Goal: Task Accomplishment & Management: Manage account settings

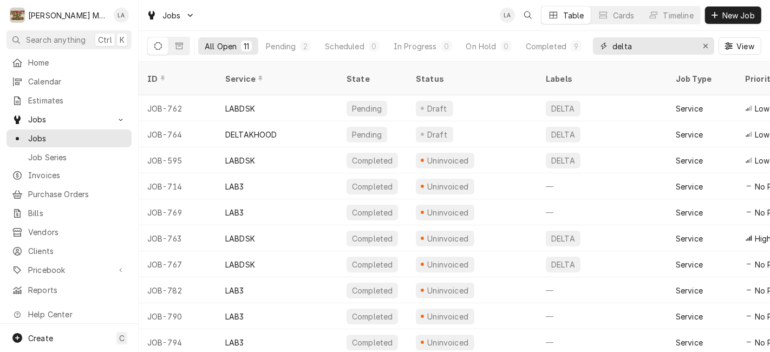
click at [697, 44] on button "Erase input" at bounding box center [705, 45] width 17 height 17
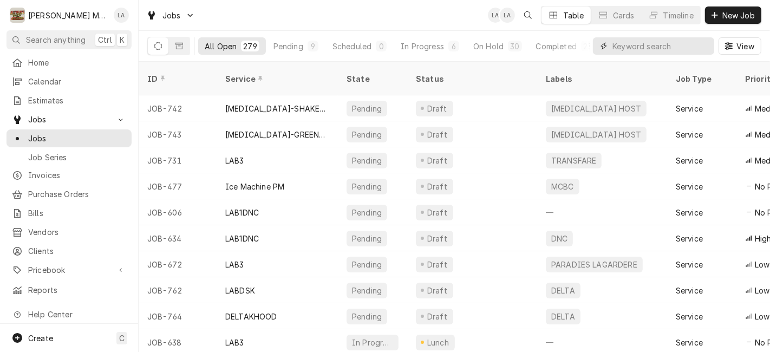
click at [665, 47] on input "Dynamic Content Wrapper" at bounding box center [661, 45] width 96 height 17
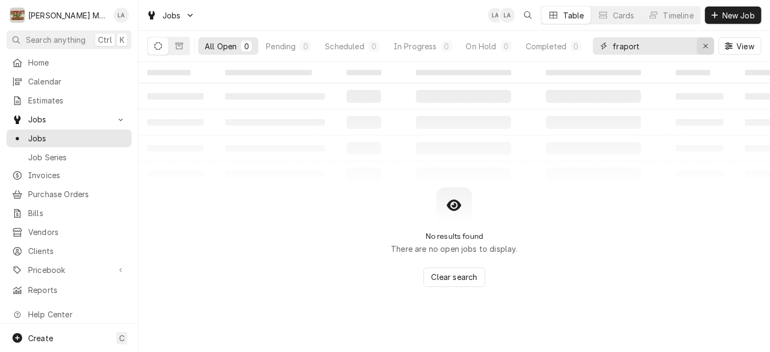
type input "fraport"
click at [701, 45] on div "Erase input" at bounding box center [705, 46] width 11 height 11
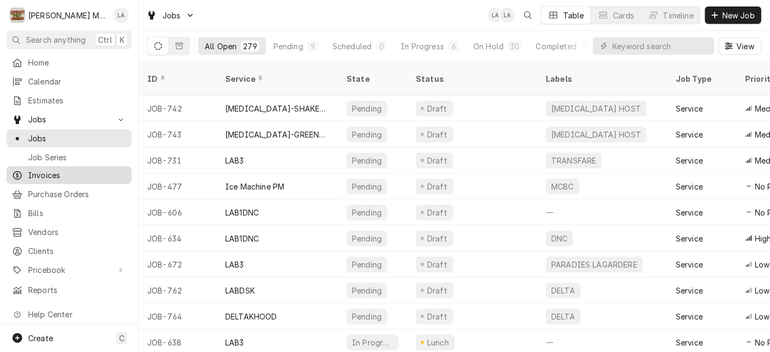
click at [40, 179] on link "Invoices" at bounding box center [68, 175] width 125 height 18
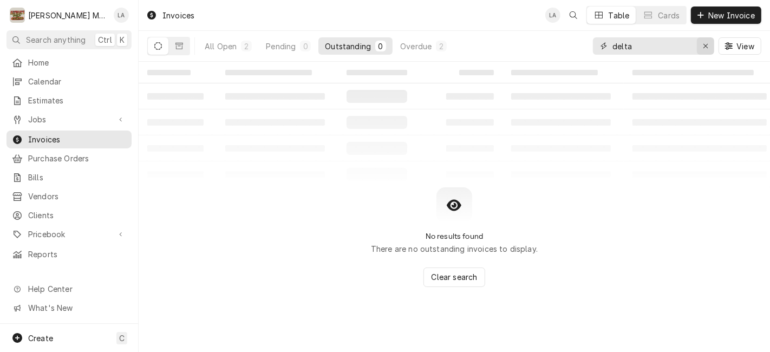
click at [712, 47] on button "Erase input" at bounding box center [705, 45] width 17 height 17
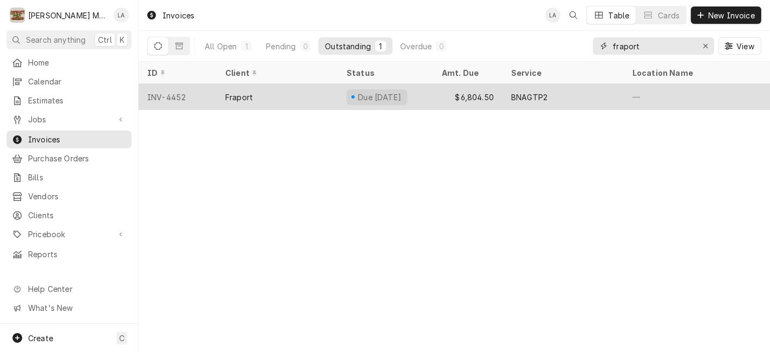
type input "fraport"
click at [394, 101] on div "Due in 3 days" at bounding box center [377, 97] width 61 height 16
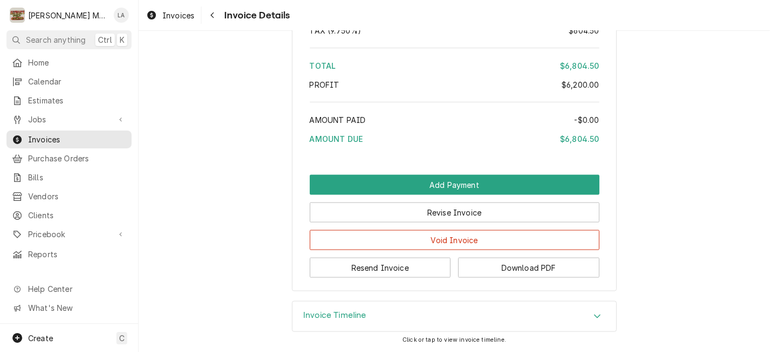
scroll to position [1397, 0]
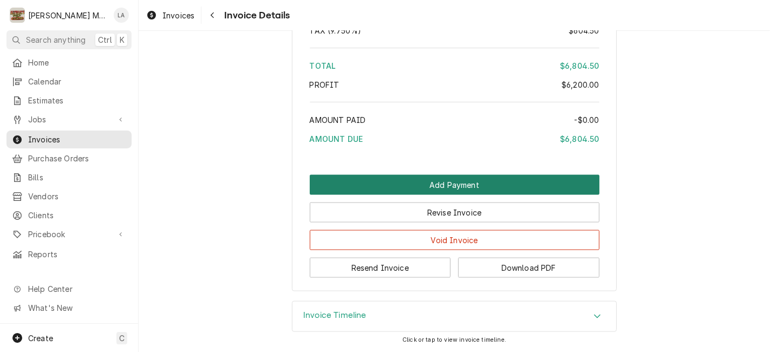
click at [459, 179] on button "Add Payment" at bounding box center [455, 185] width 290 height 20
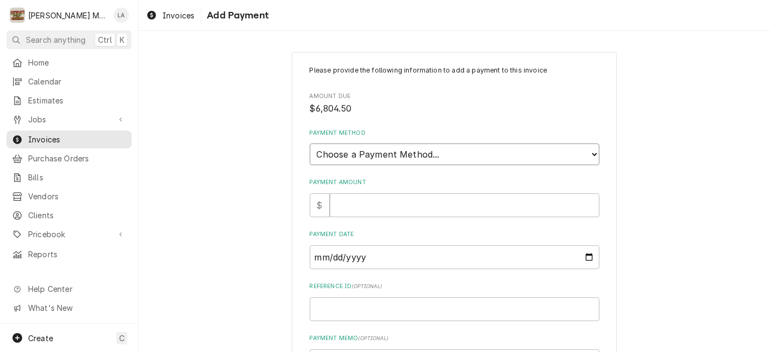
click at [450, 158] on select "Choose a Payment Method... Cash Check Credit/Debit Card ACH/eCheck Other" at bounding box center [455, 155] width 290 height 22
select select "4"
click at [310, 144] on select "Choose a Payment Method... Cash Check Credit/Debit Card ACH/eCheck Other" at bounding box center [455, 155] width 290 height 22
drag, startPoint x: 457, startPoint y: 205, endPoint x: 462, endPoint y: 206, distance: 5.7
click at [459, 206] on input "Payment Amount" at bounding box center [465, 205] width 270 height 24
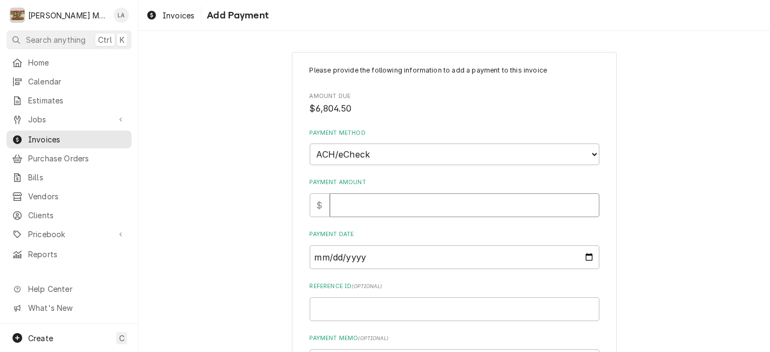
type textarea "x"
type input "6"
type textarea "x"
type input "68"
type textarea "x"
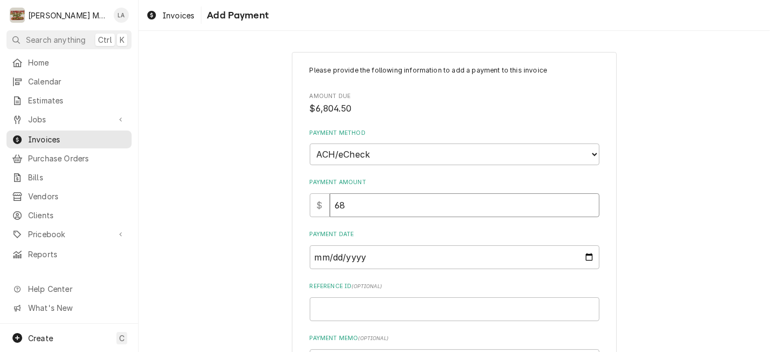
type input "680"
type textarea "x"
type input "6804"
type textarea "x"
type input "6804.5"
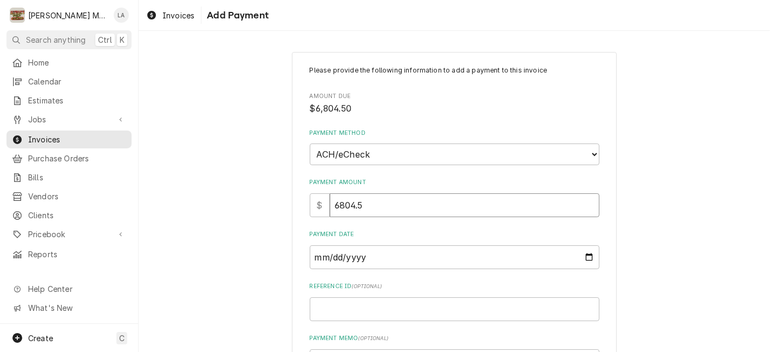
type textarea "x"
type input "6804.50"
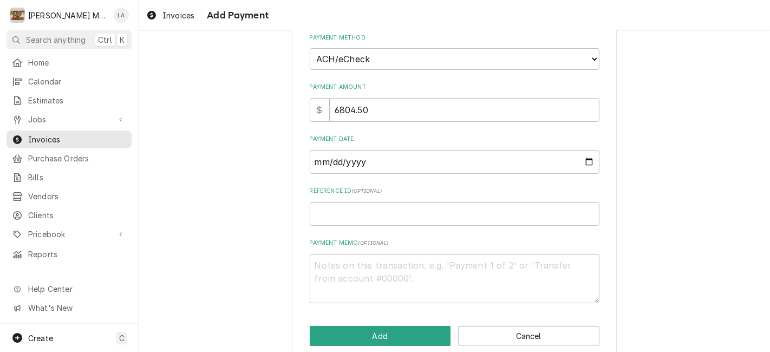
scroll to position [112, 0]
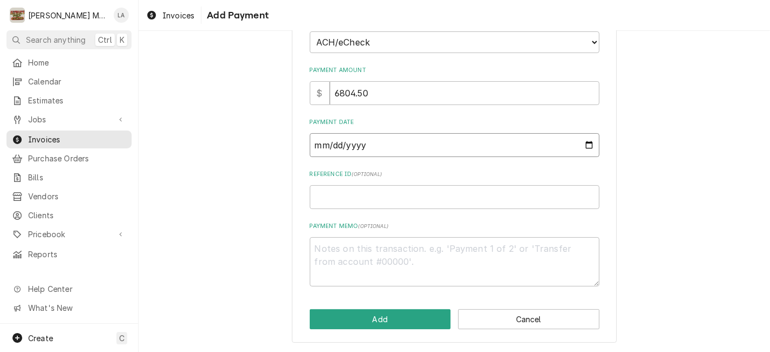
click at [587, 143] on input "Payment Date" at bounding box center [455, 145] width 290 height 24
type textarea "x"
type input "2025-09-19"
click at [451, 199] on input "Reference ID ( optional )" at bounding box center [455, 197] width 290 height 24
type textarea "x"
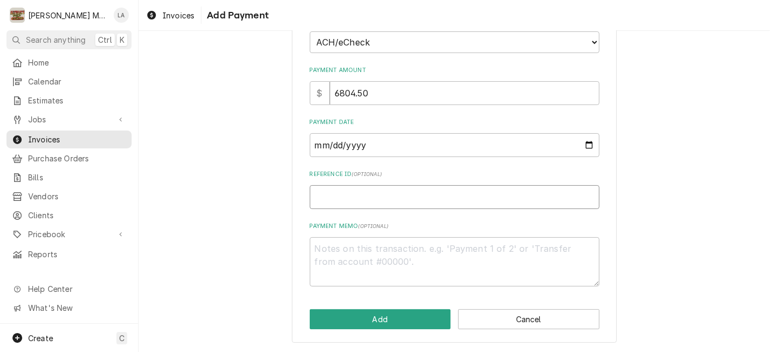
type input "f"
type textarea "x"
type input "fr"
type textarea "x"
type input "fr1"
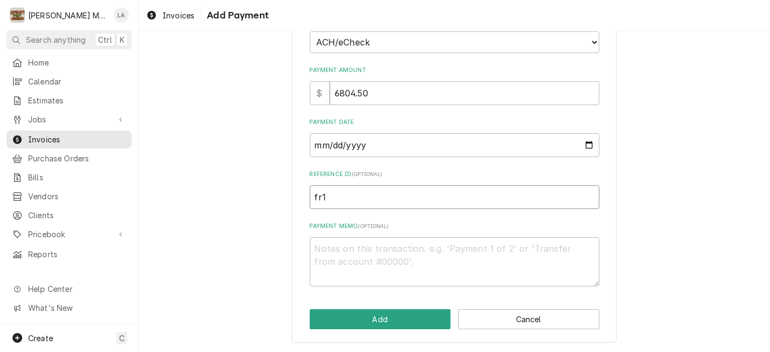
type textarea "x"
type input "fr11"
click at [368, 318] on button "Add" at bounding box center [380, 319] width 141 height 20
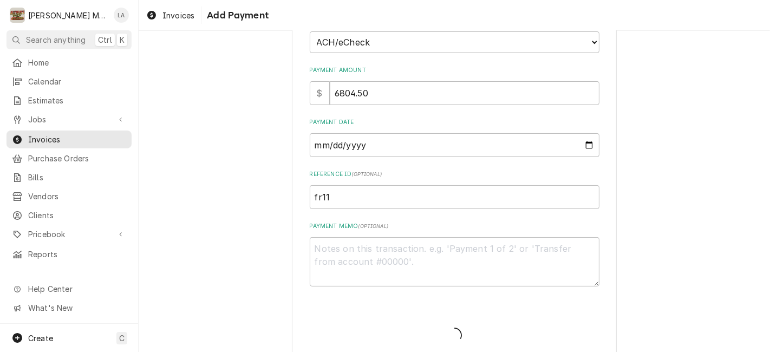
type textarea "x"
